Goal: Find specific page/section: Find specific page/section

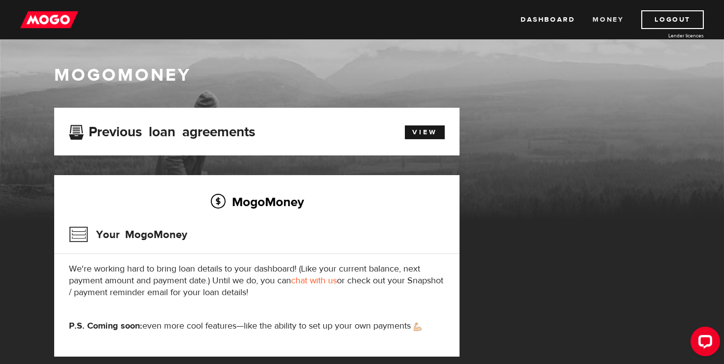
click at [603, 19] on link "Money" at bounding box center [607, 19] width 31 height 19
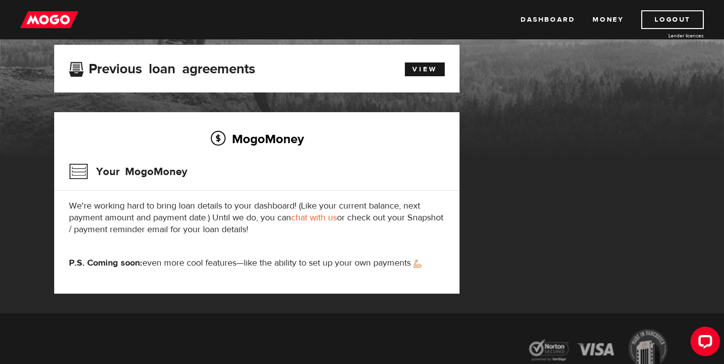
scroll to position [61, 0]
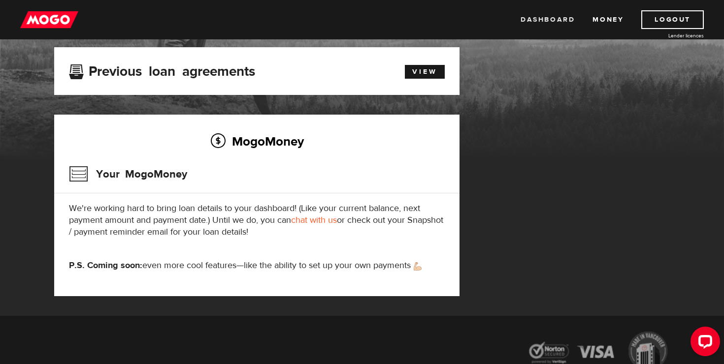
click at [526, 18] on link "Dashboard" at bounding box center [548, 19] width 54 height 19
